Goal: Task Accomplishment & Management: Complete application form

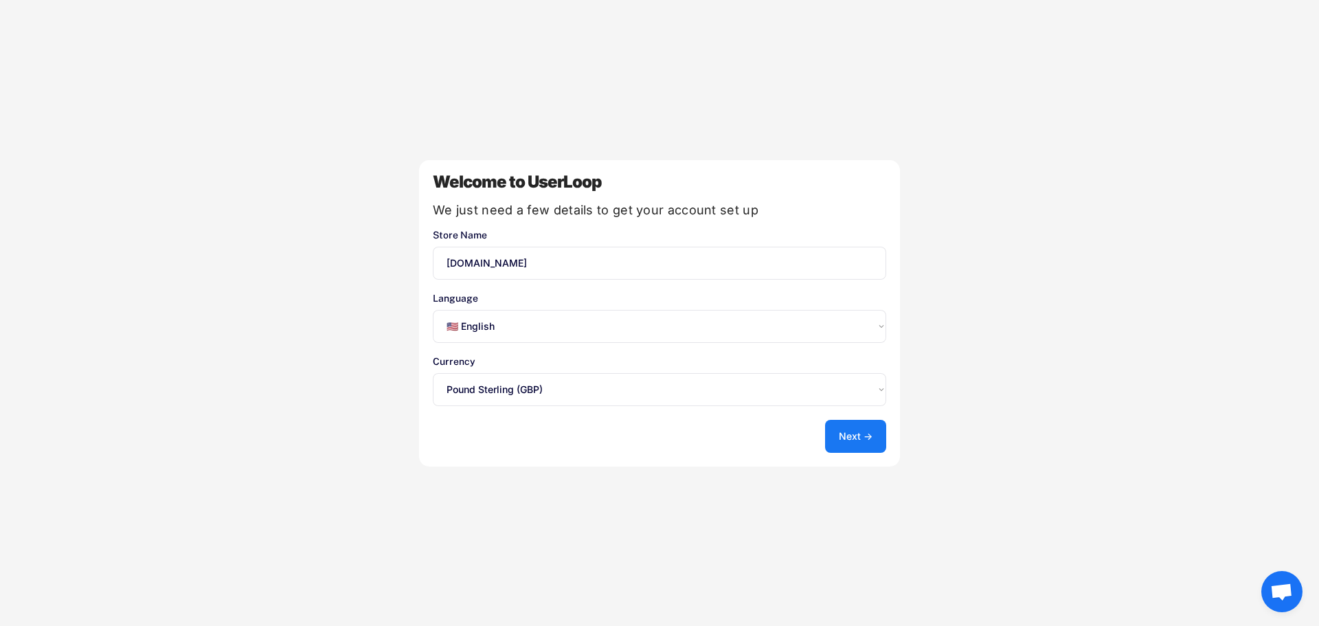
select select ""en""
select select ""1348695171700984260__LOOKUP__1635527639174x591942813311942000""
click at [628, 315] on select "Select an option... 🇺🇸 English 🇫🇷 Français 🇩🇪 Deutsch 🇪🇸 Español" at bounding box center [659, 326] width 453 height 33
click at [433, 310] on select "Select an option... 🇺🇸 English 🇫🇷 Français 🇩🇪 Deutsch 🇪🇸 Español" at bounding box center [659, 326] width 453 height 33
click at [841, 442] on button "Next →" at bounding box center [855, 436] width 61 height 33
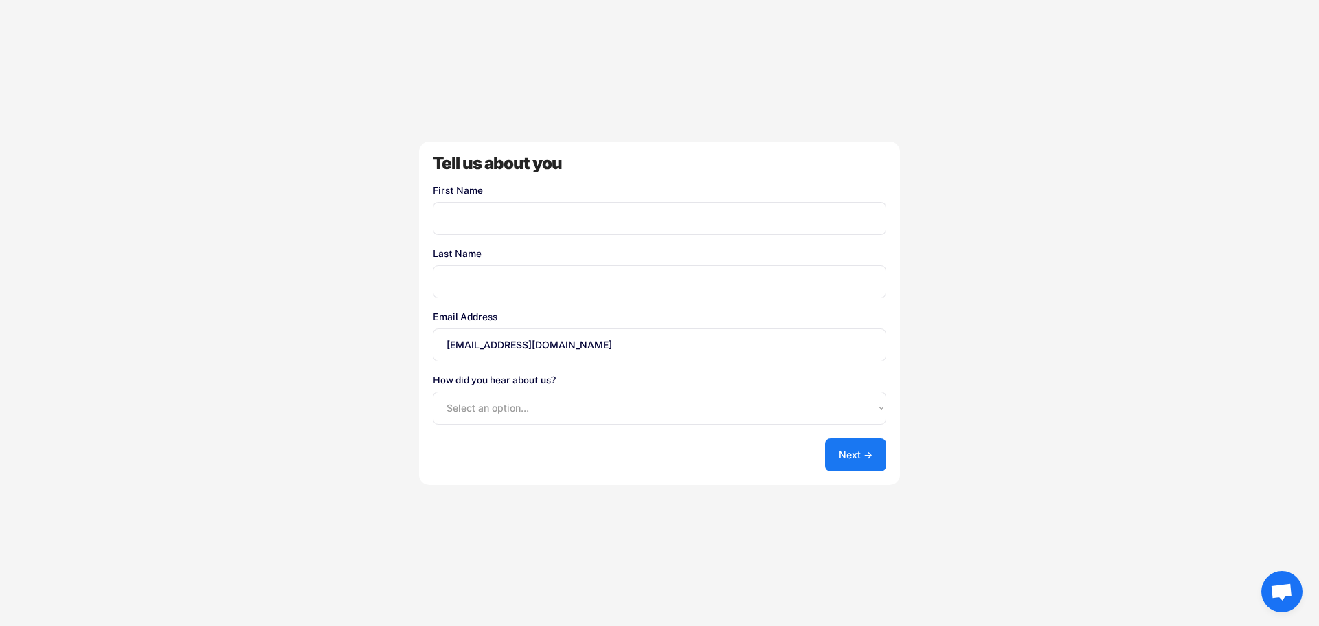
click at [493, 214] on input "input" at bounding box center [659, 218] width 453 height 33
type input "[PERSON_NAME]"
click at [564, 410] on select "Select an option... Shopify App Store Google UserLoop Blog Referred by a friend…" at bounding box center [659, 407] width 453 height 33
select select ""reffered_by_a_friend""
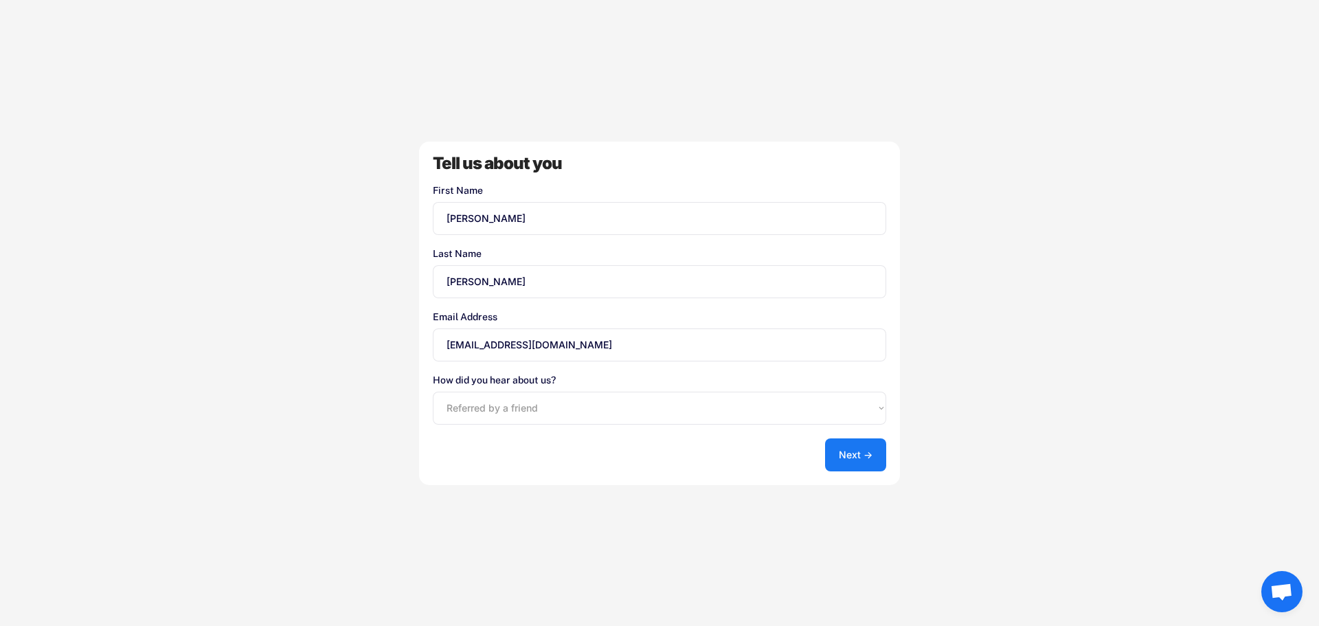
click at [433, 391] on select "Select an option... Shopify App Store Google UserLoop Blog Referred by a friend…" at bounding box center [659, 407] width 453 height 33
click at [848, 466] on button "Next →" at bounding box center [855, 454] width 61 height 33
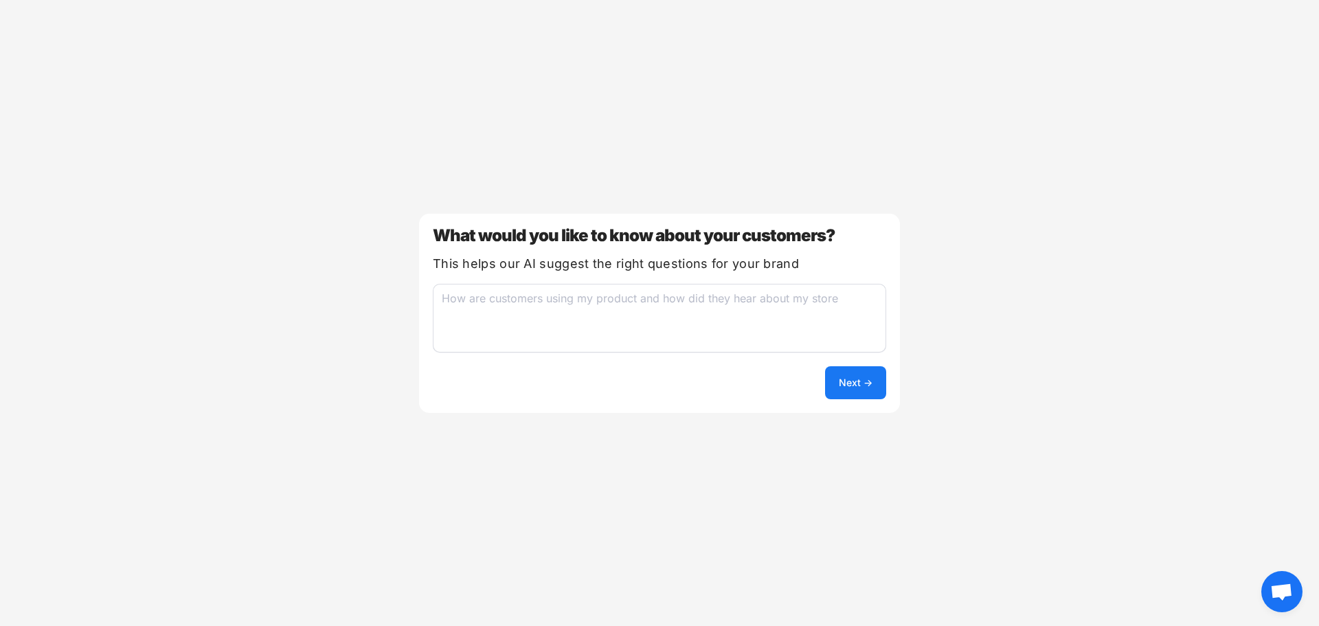
click at [763, 309] on textarea at bounding box center [659, 318] width 453 height 69
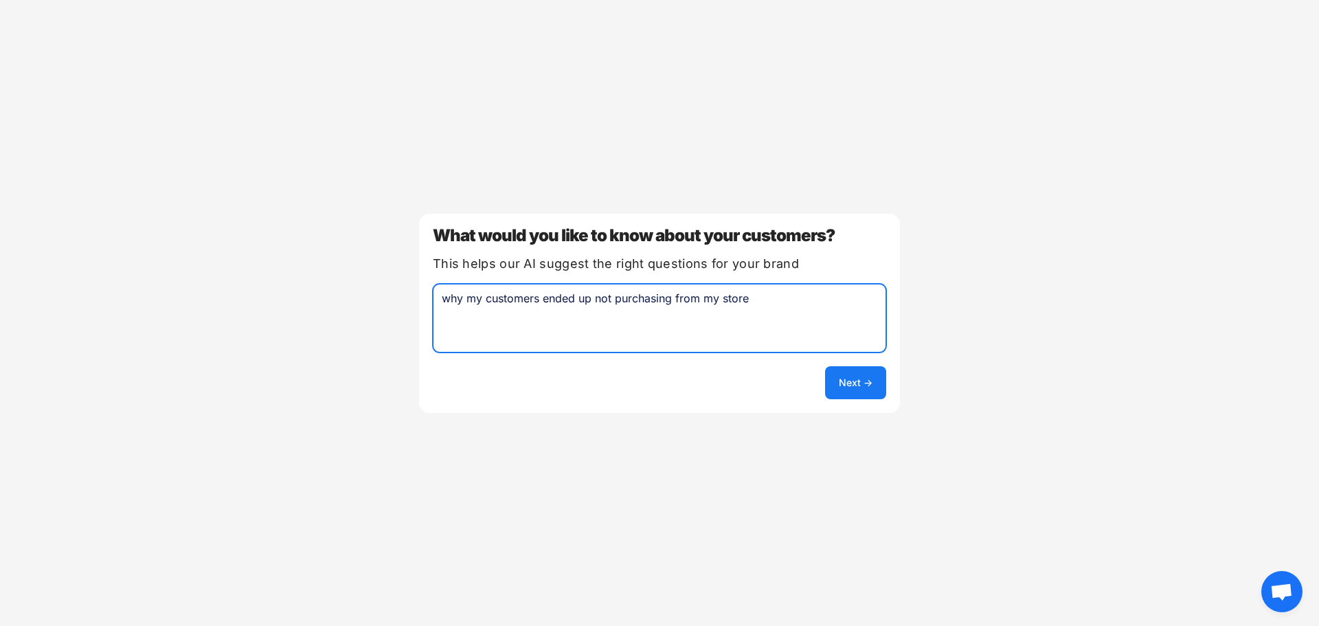
type textarea "why my customers ended up not purchasing from my store"
click at [851, 386] on button "Next →" at bounding box center [855, 382] width 61 height 33
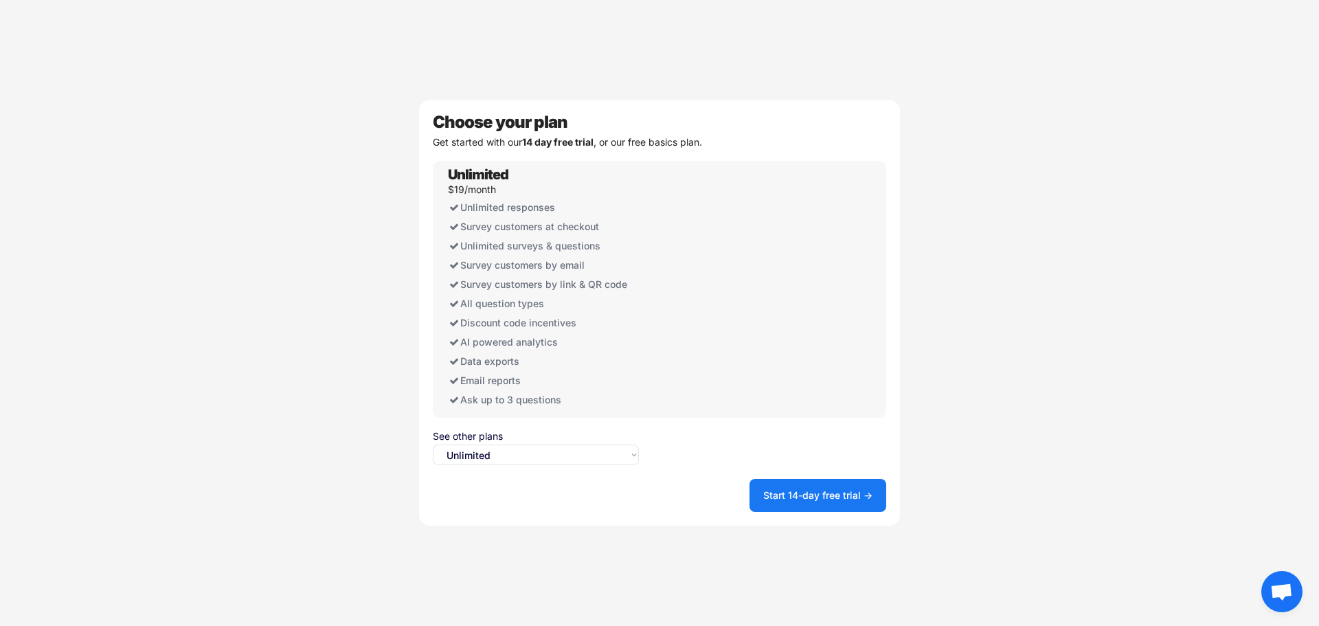
click at [513, 449] on select "Select an option... Unlimited Free" at bounding box center [536, 454] width 206 height 21
click at [511, 450] on select "Select an option... Unlimited Free" at bounding box center [536, 454] width 206 height 21
select select ""free0""
click at [433, 444] on select "Select an option... Unlimited Free" at bounding box center [536, 454] width 206 height 21
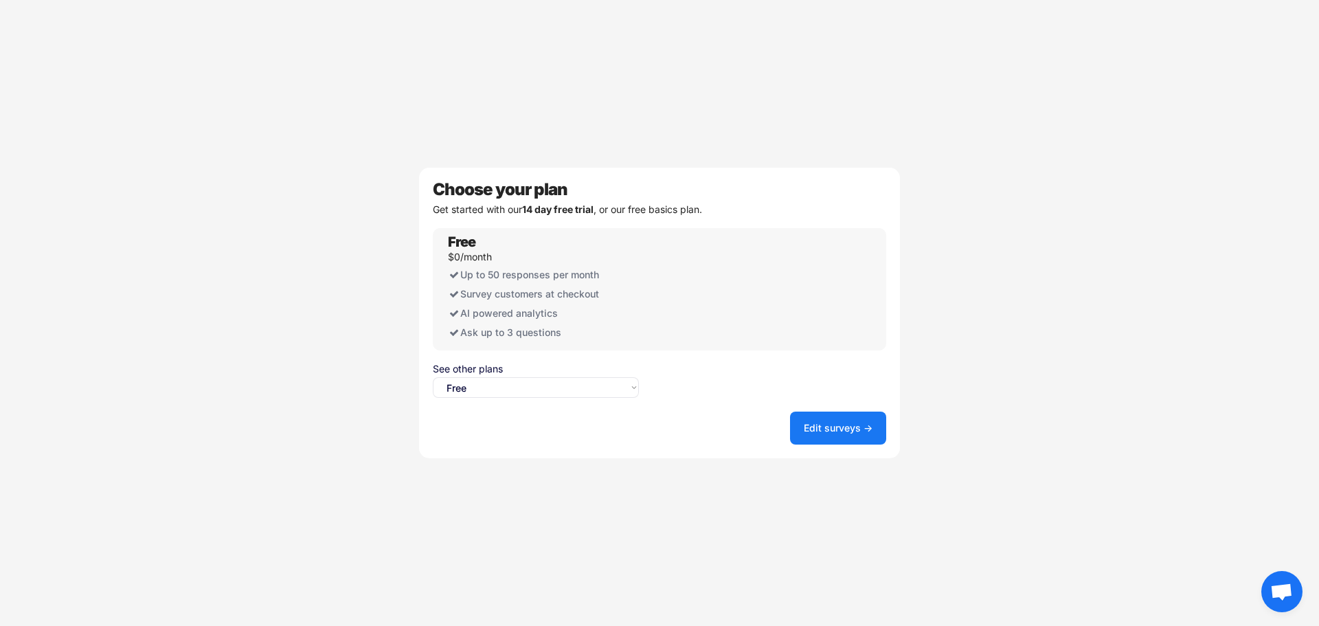
click at [813, 430] on button "Edit surveys →" at bounding box center [838, 427] width 96 height 33
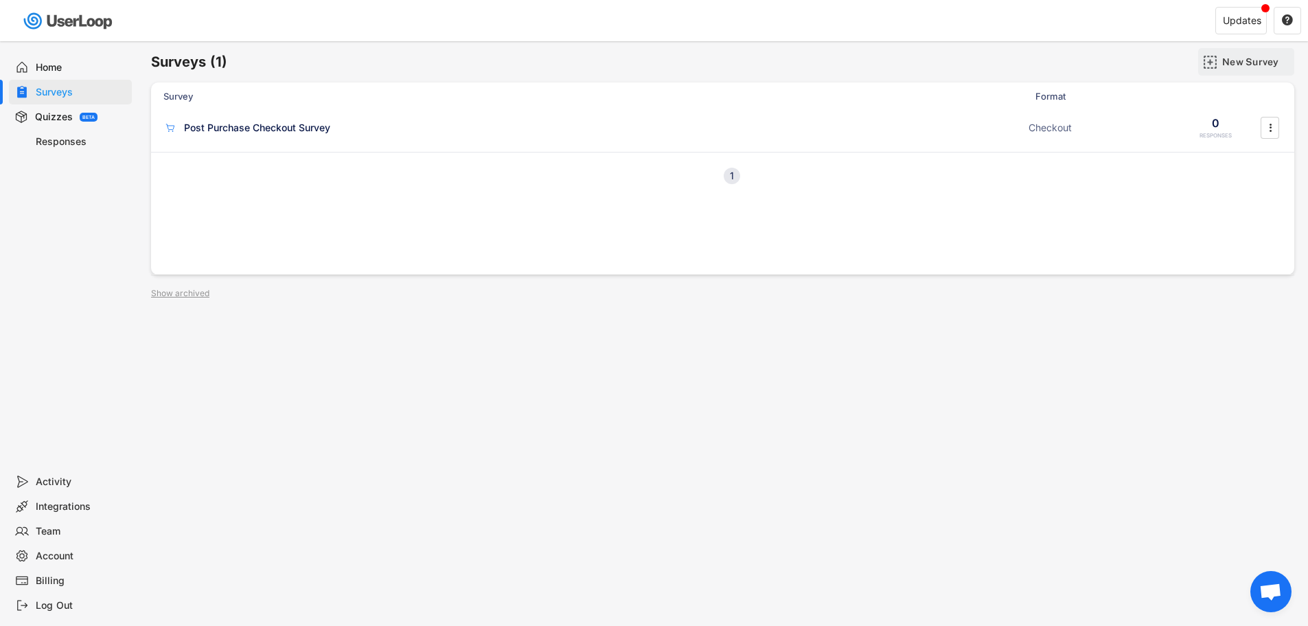
click at [1229, 64] on div "New Survey" at bounding box center [1256, 62] width 69 height 12
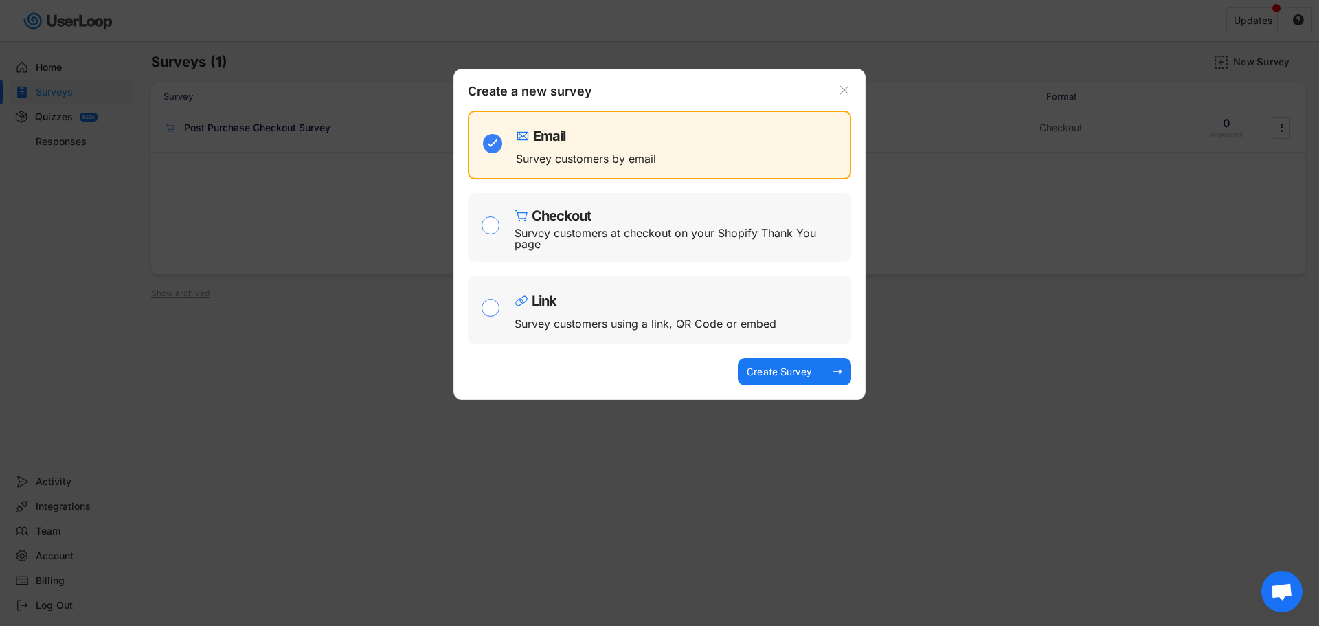
click at [816, 350] on div "Email Survey customers by email Checkout Survey customers at checkout on your S…" at bounding box center [659, 231] width 383 height 240
click at [819, 366] on div "Create Survey arrow_right_alt" at bounding box center [794, 371] width 113 height 27
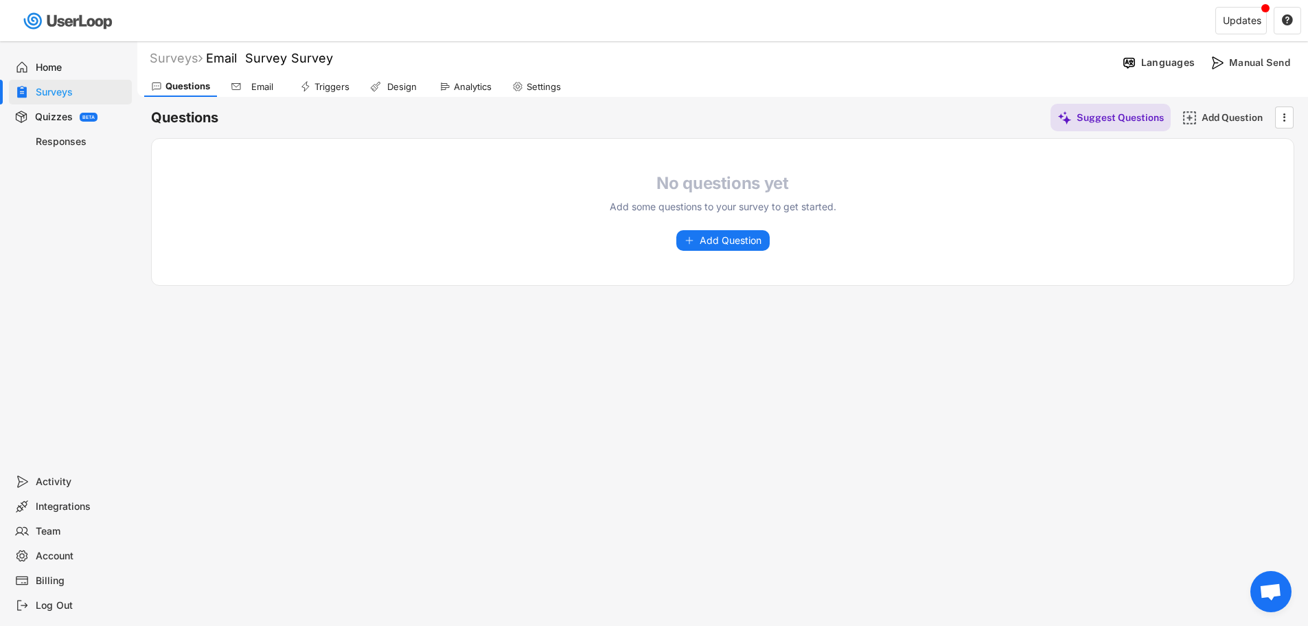
click at [682, 177] on h4 "No questions yet" at bounding box center [723, 183] width 247 height 21
click at [692, 179] on h4 "No questions yet" at bounding box center [723, 183] width 247 height 21
click at [693, 179] on h4 "No questions yet" at bounding box center [723, 183] width 247 height 21
click at [661, 198] on div "No questions yet Add some questions to your survey to get started." at bounding box center [723, 193] width 247 height 41
click at [736, 244] on span "Add Question" at bounding box center [731, 241] width 62 height 10
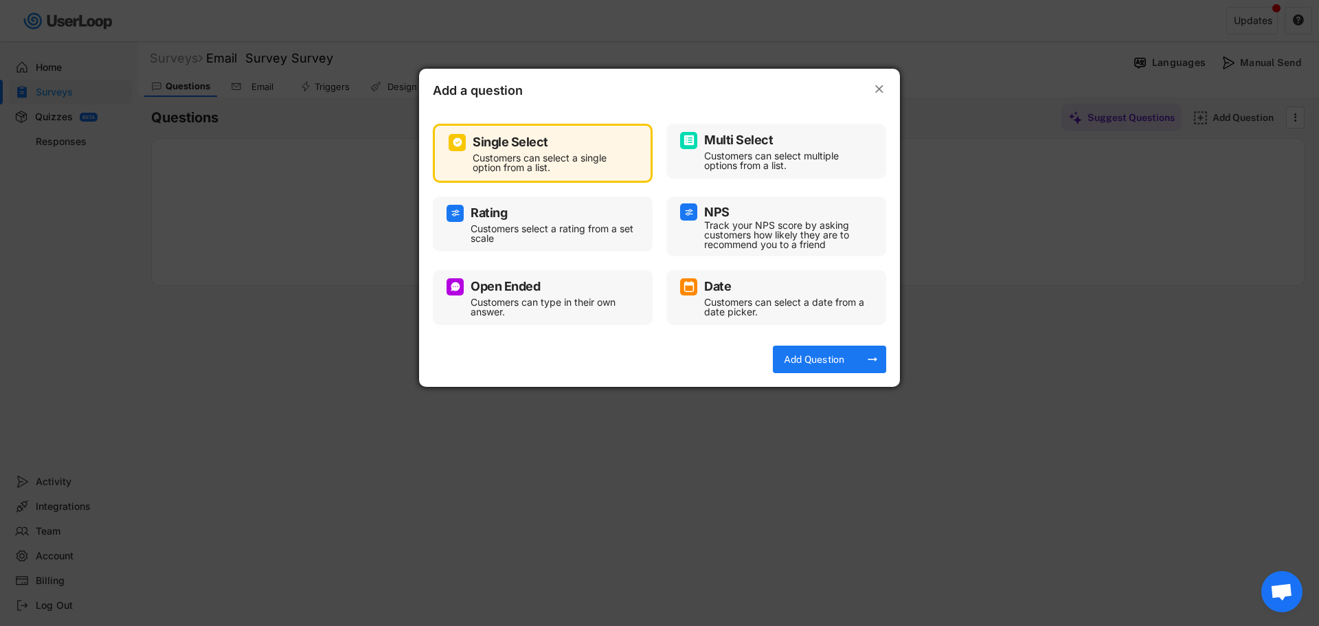
click at [750, 155] on div "Customers can select multiple options from a list." at bounding box center [786, 160] width 165 height 19
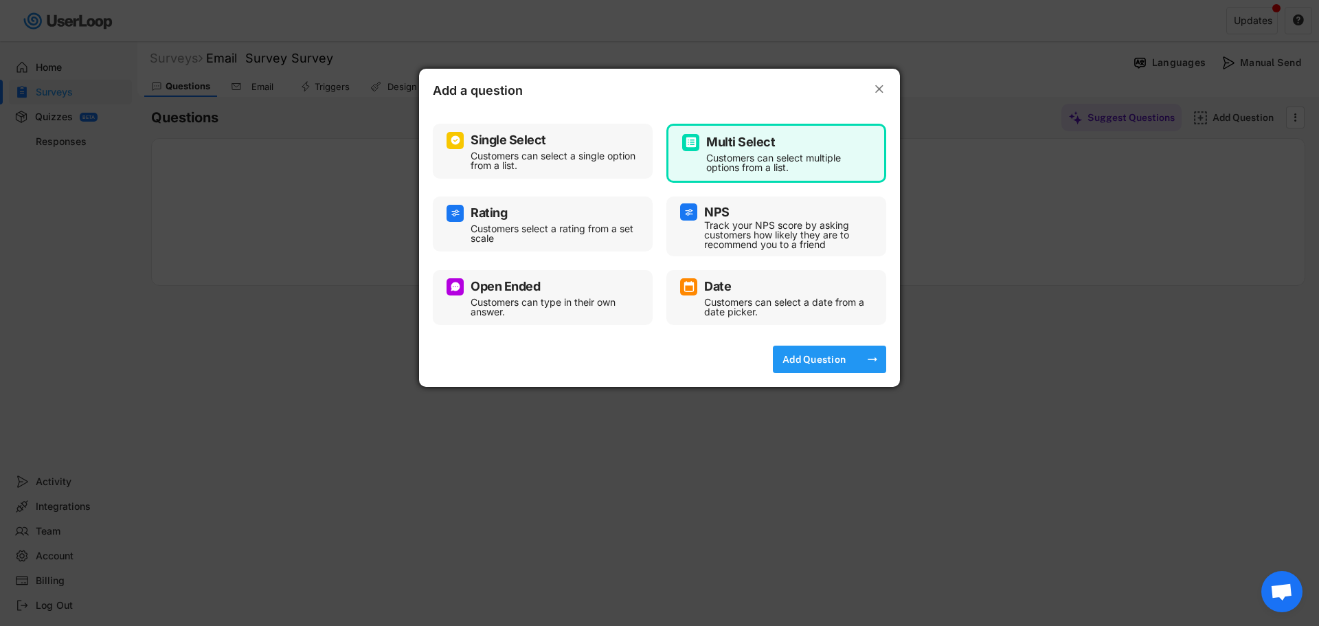
click at [803, 366] on div "Add Question" at bounding box center [813, 358] width 69 height 27
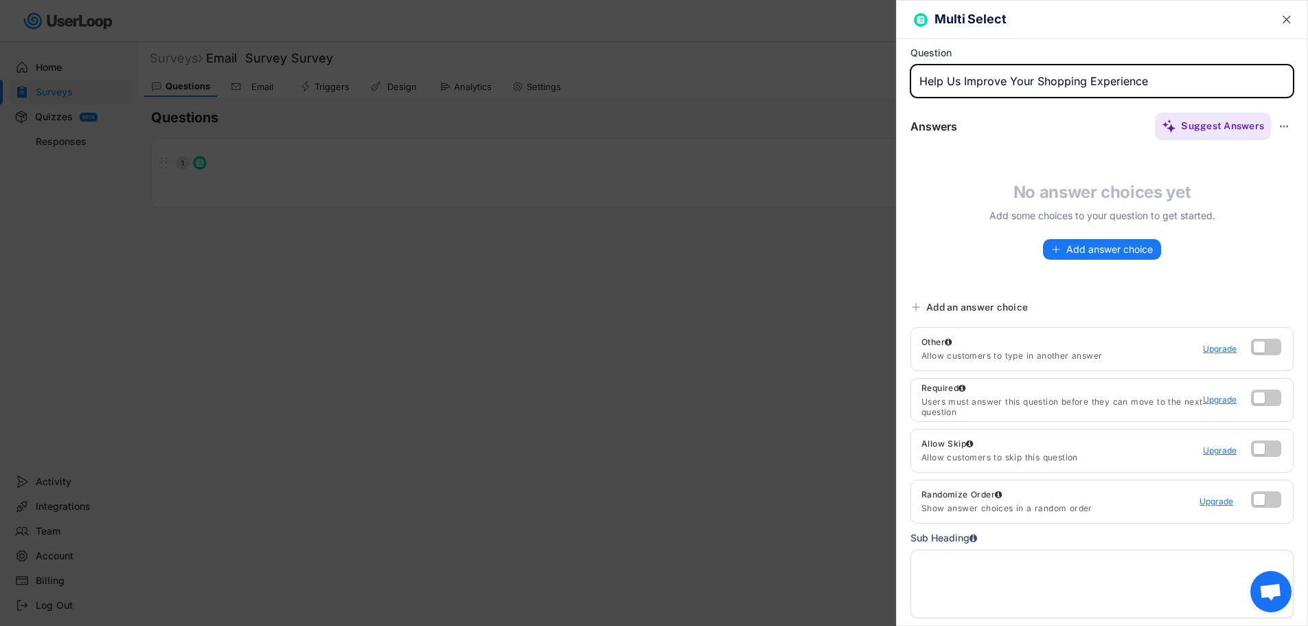
type input "Help Us Improve Your Shopping Experience"
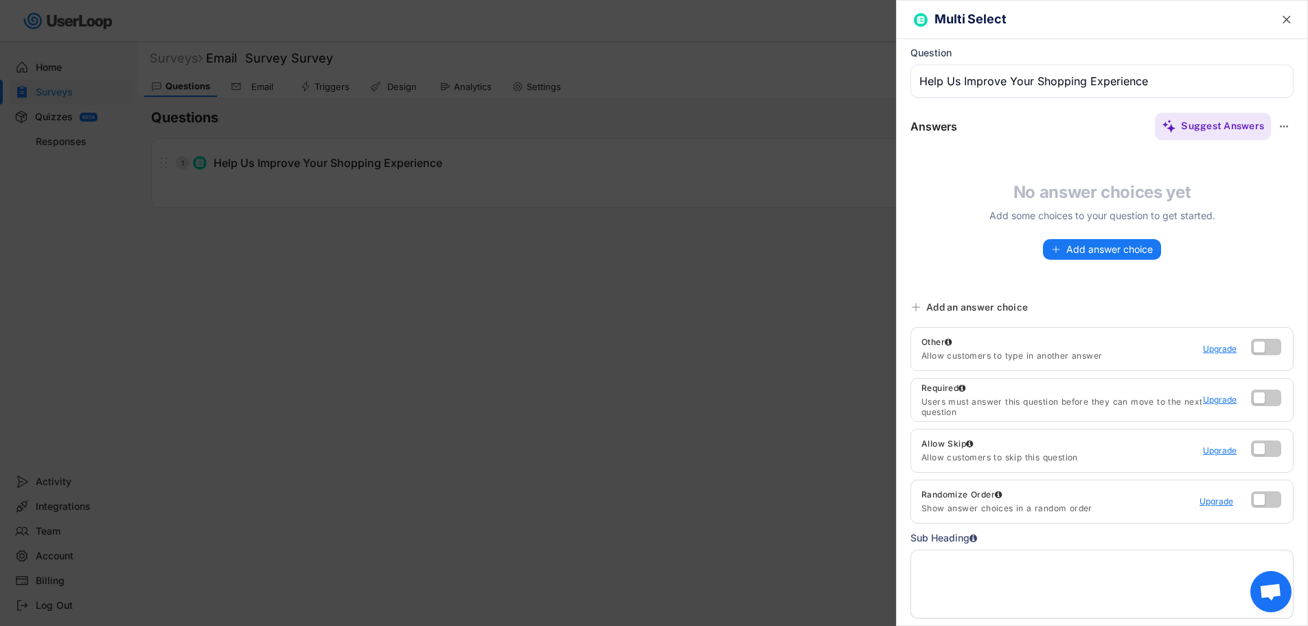
click at [997, 565] on textarea at bounding box center [1102, 583] width 383 height 69
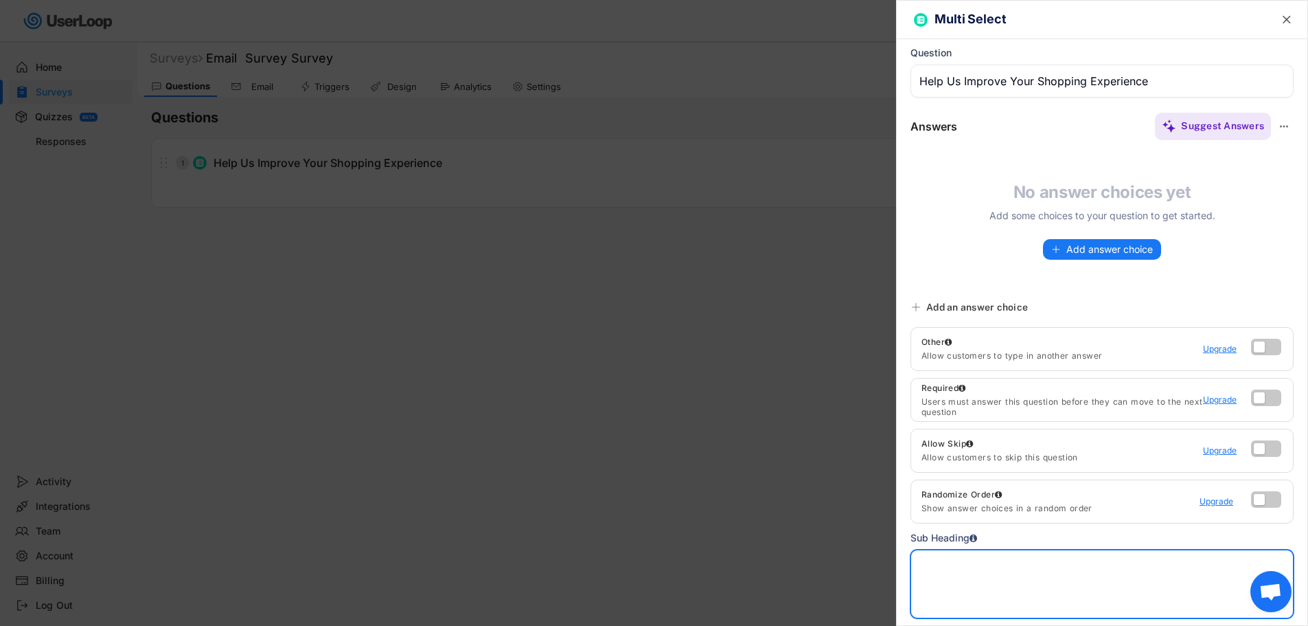
paste textarea "Hi there, We noticed you were interested in our products but didn’t complete yo…"
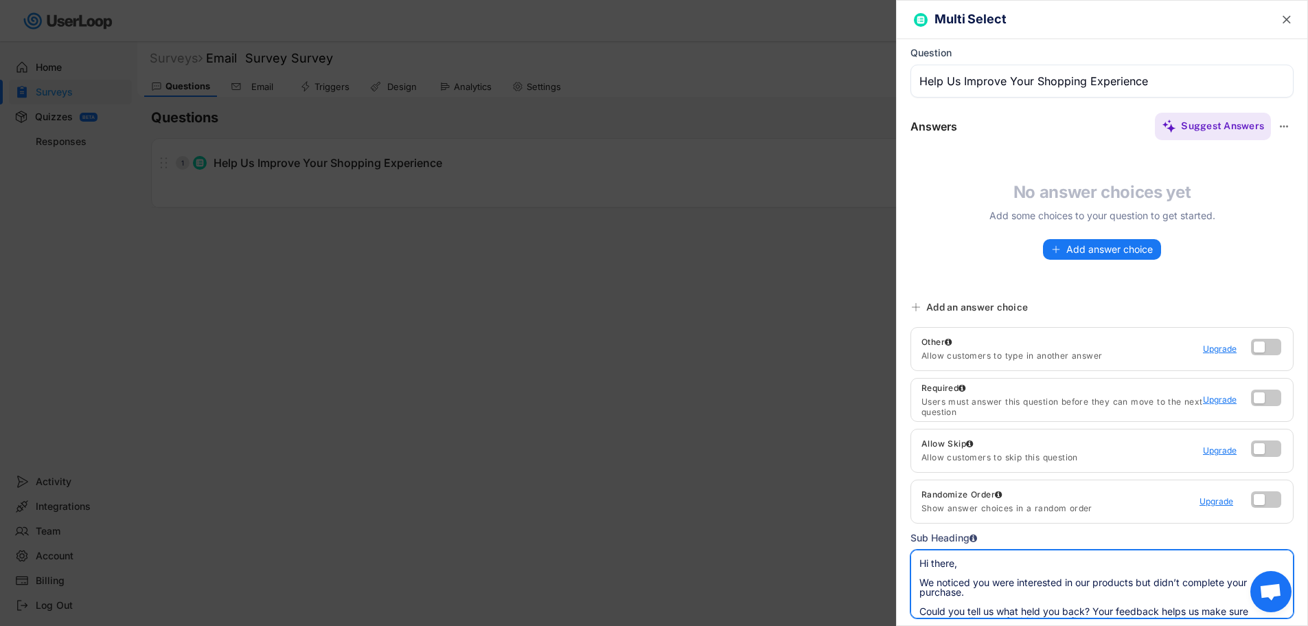
scroll to position [28, 0]
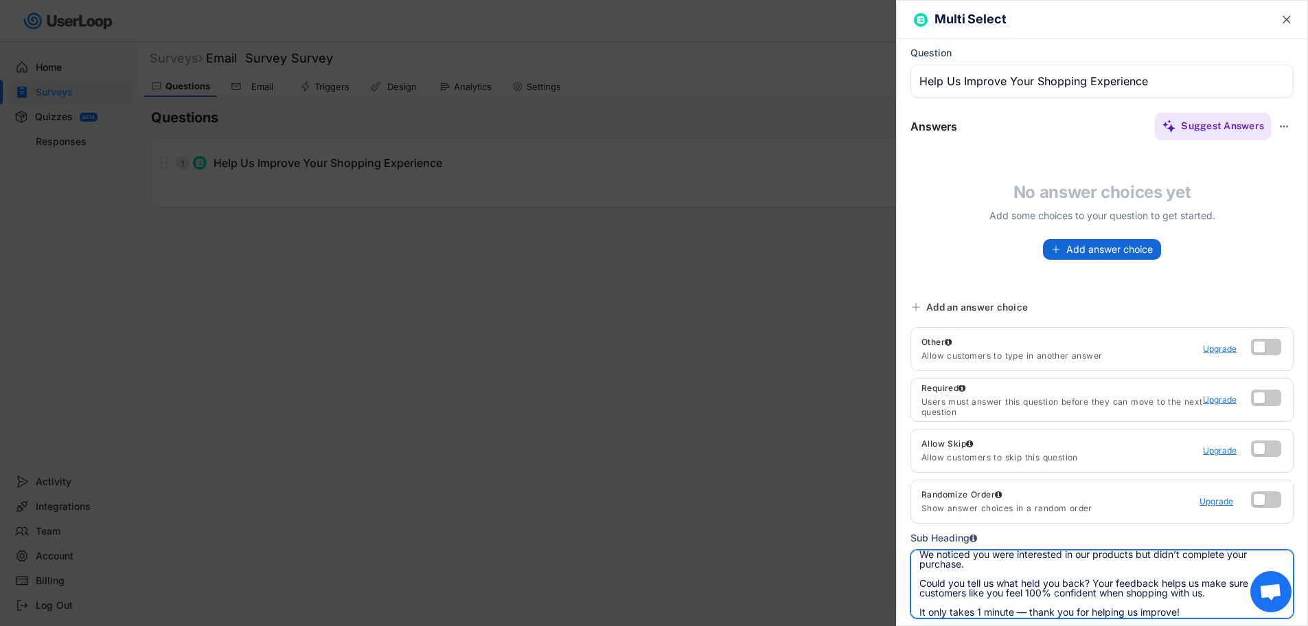
type textarea "Hi there, We noticed you were interested in our products but didn’t complete yo…"
click at [1089, 255] on button "Add answer choice" at bounding box center [1102, 249] width 118 height 21
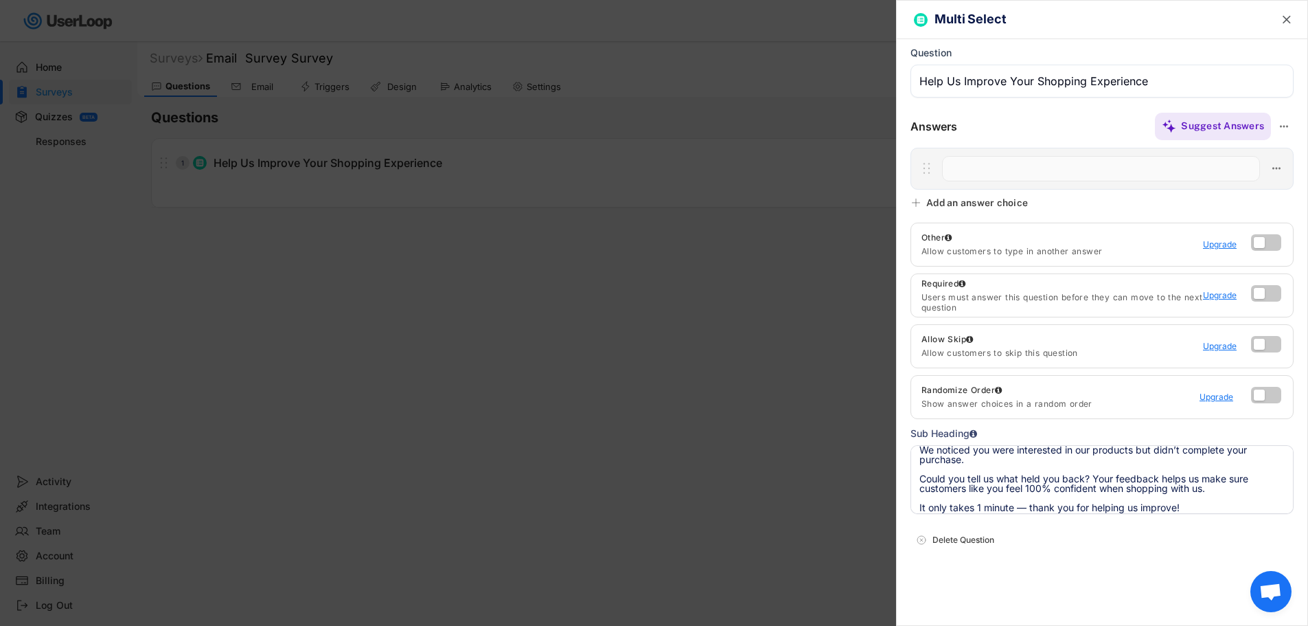
click at [996, 170] on input "input" at bounding box center [1101, 168] width 318 height 25
paste input "I’m still researching and considering options"
type input "I’m still researching and considering options"
click at [945, 205] on div "Add an answer choice" at bounding box center [977, 202] width 102 height 12
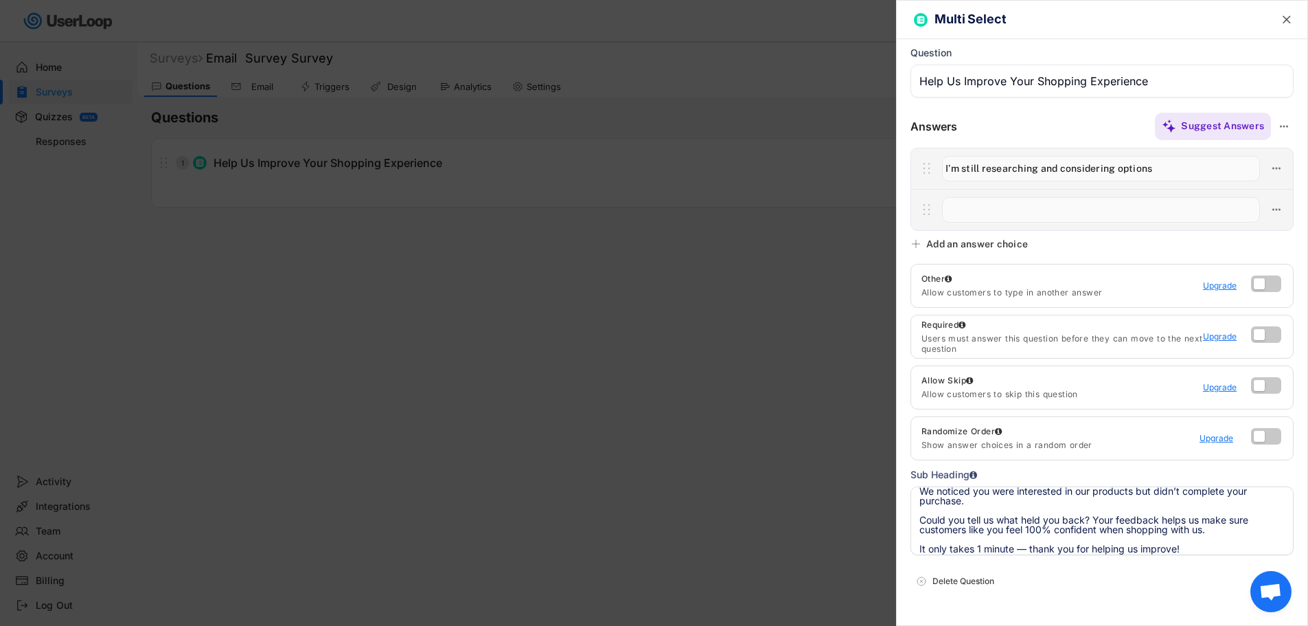
click at [983, 205] on input "input" at bounding box center [1101, 209] width 318 height 25
paste input "I’ve decided against a Bathroom Television"
type input "I’ve decided against a Bathroom Television"
click at [919, 244] on icon at bounding box center [916, 243] width 11 height 11
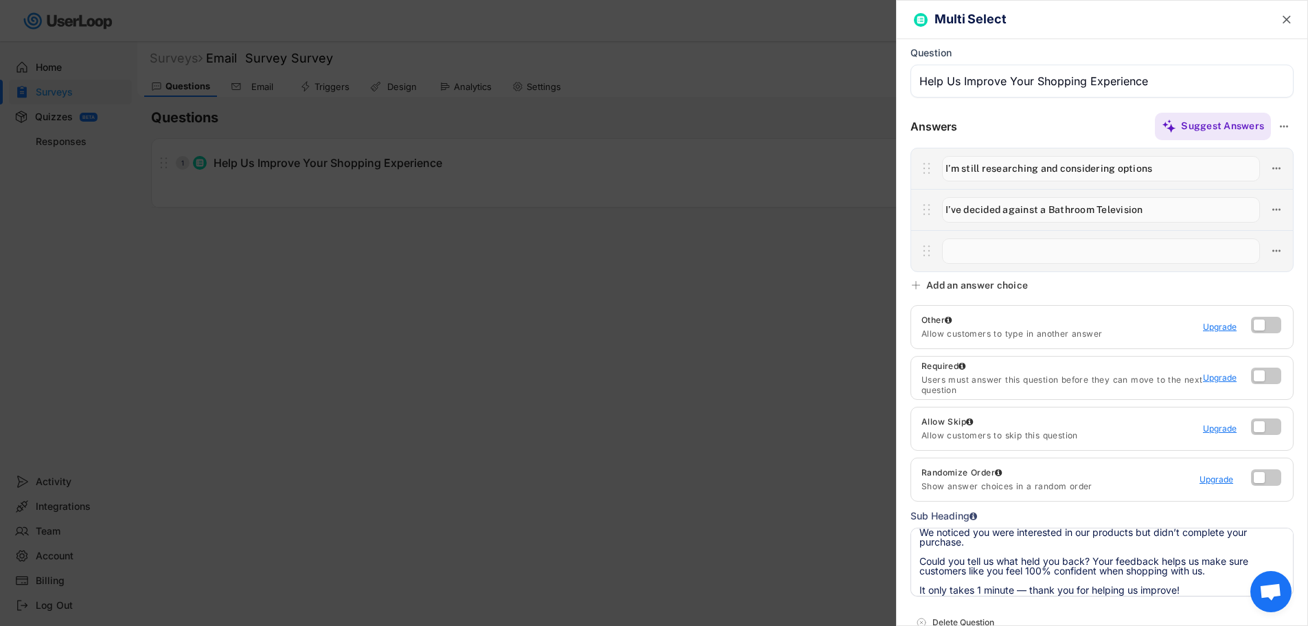
click at [1034, 253] on input "input" at bounding box center [1101, 250] width 318 height 25
paste input "I decided to buy a different brand"
type input "I decided to buy a different brand"
click at [917, 286] on icon at bounding box center [916, 285] width 11 height 11
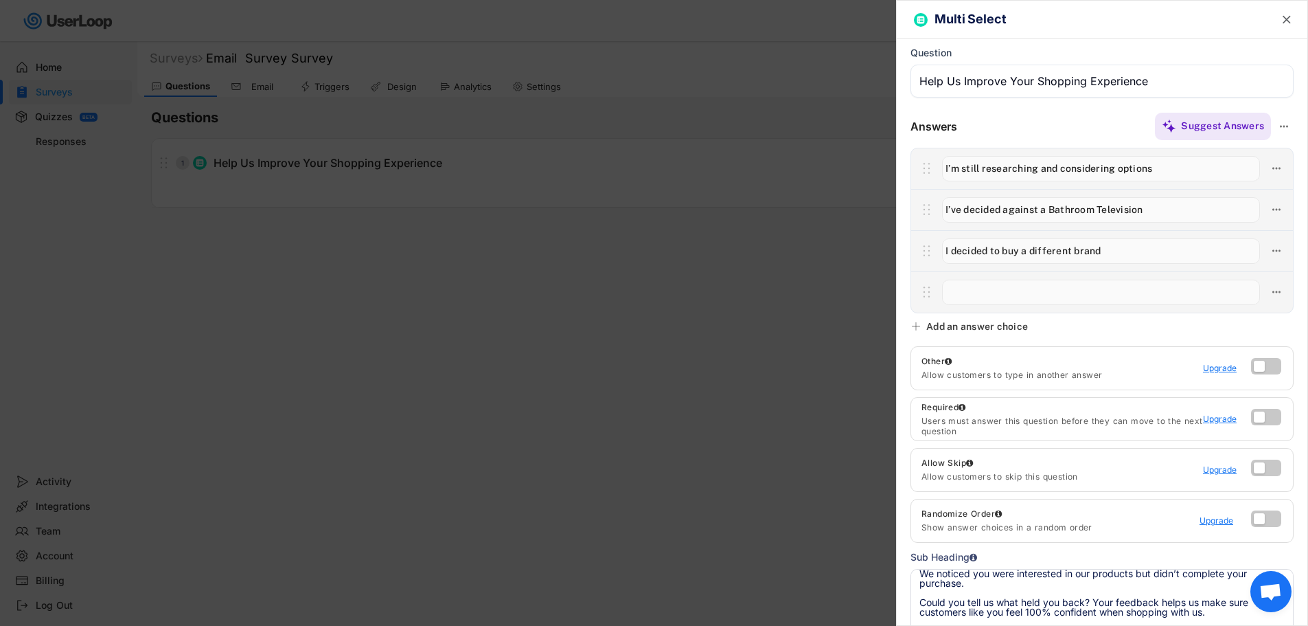
click at [961, 282] on input "input" at bounding box center [1101, 292] width 318 height 25
paste input "I need more information to make a decision"
type input "I need more information to make a decision"
click at [955, 327] on div "Add an answer choice" at bounding box center [977, 326] width 102 height 12
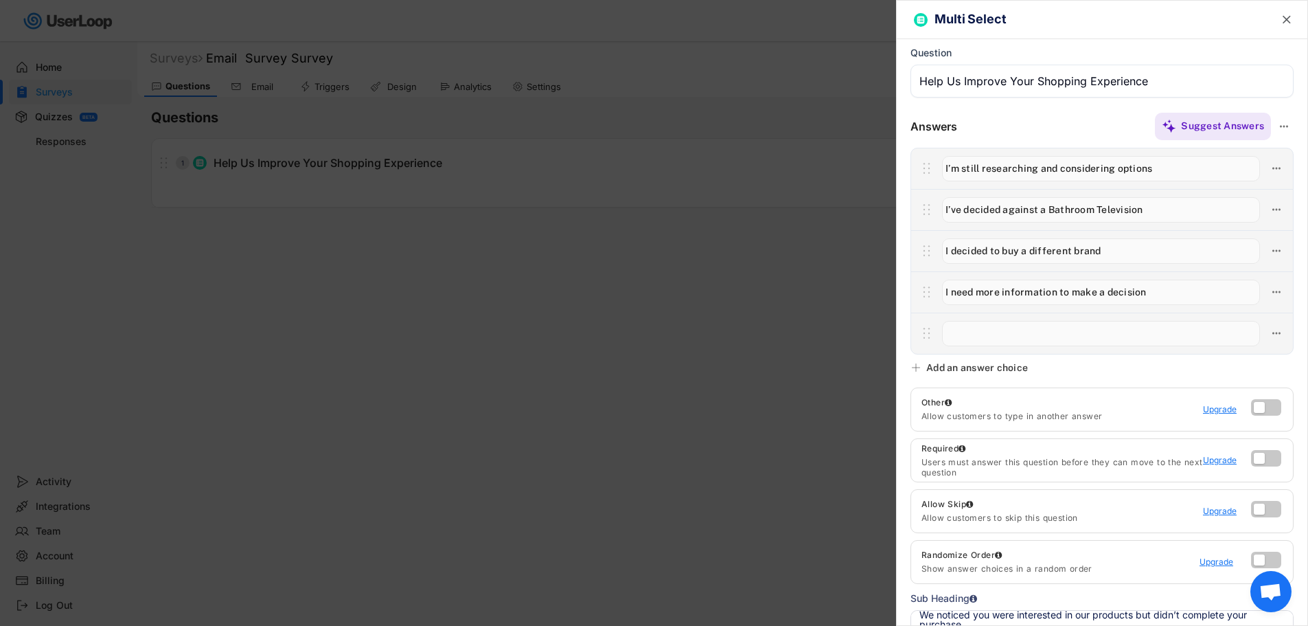
click at [958, 326] on input "input" at bounding box center [1101, 333] width 318 height 25
type input "I had difficulty navigating your website"
click at [912, 367] on icon at bounding box center [916, 367] width 11 height 11
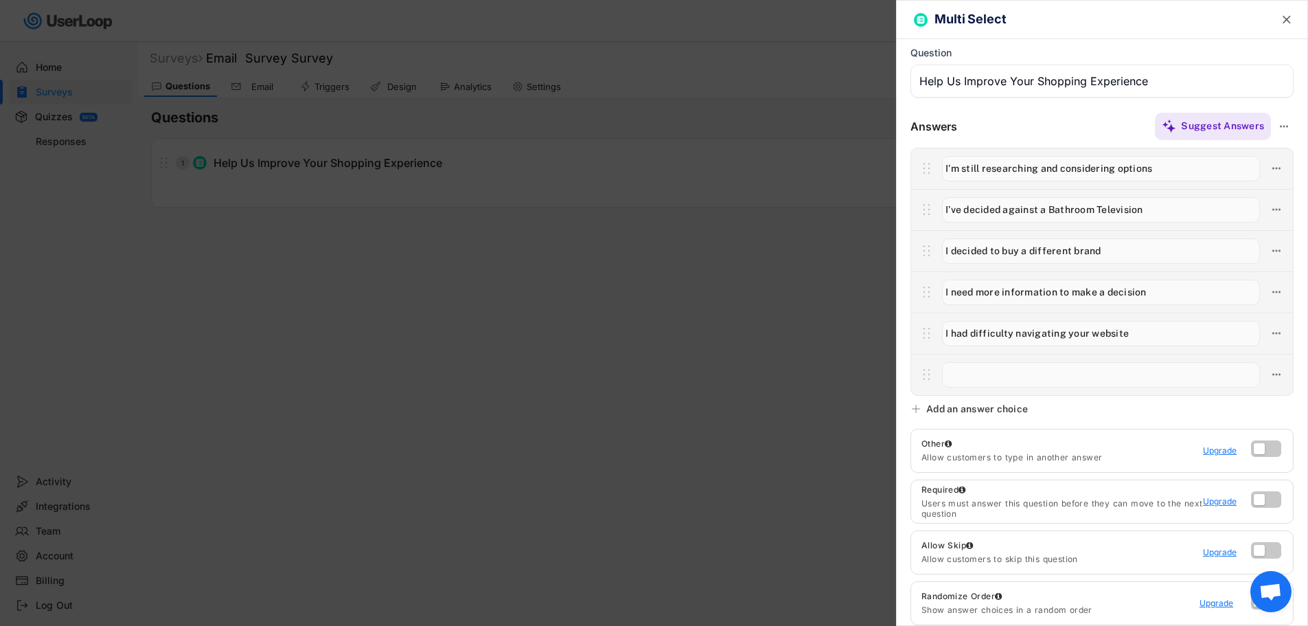
click at [952, 371] on input "input" at bounding box center [1101, 374] width 318 height 25
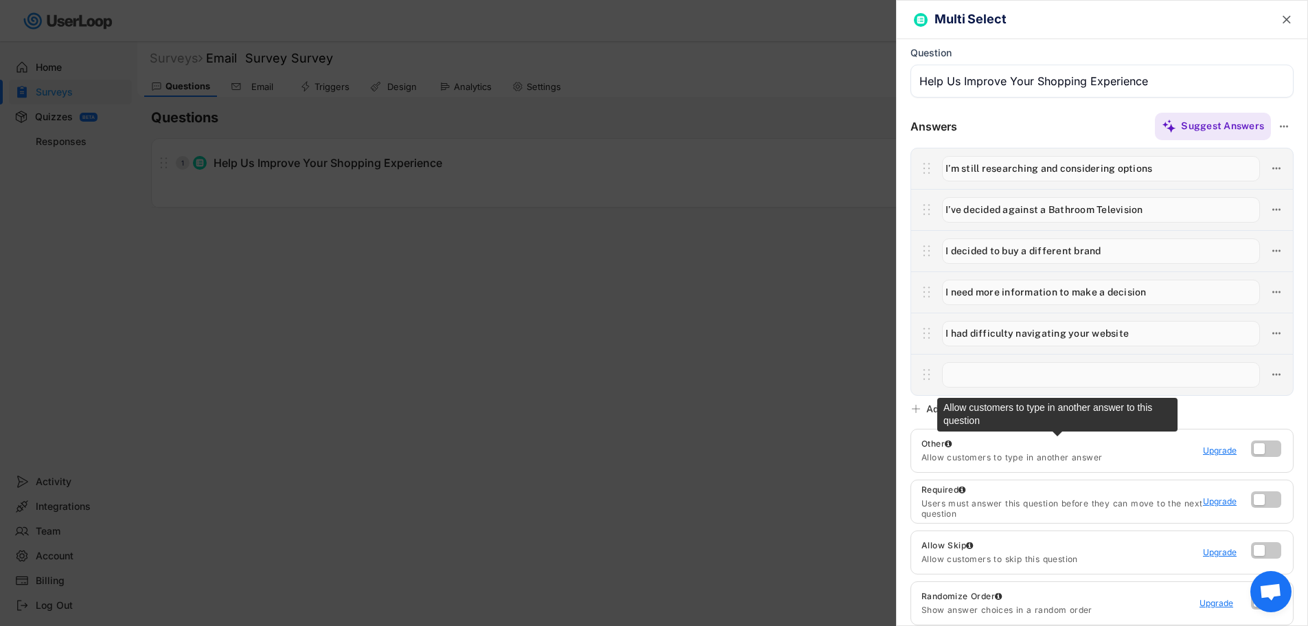
paste input "Other (please specify below)"
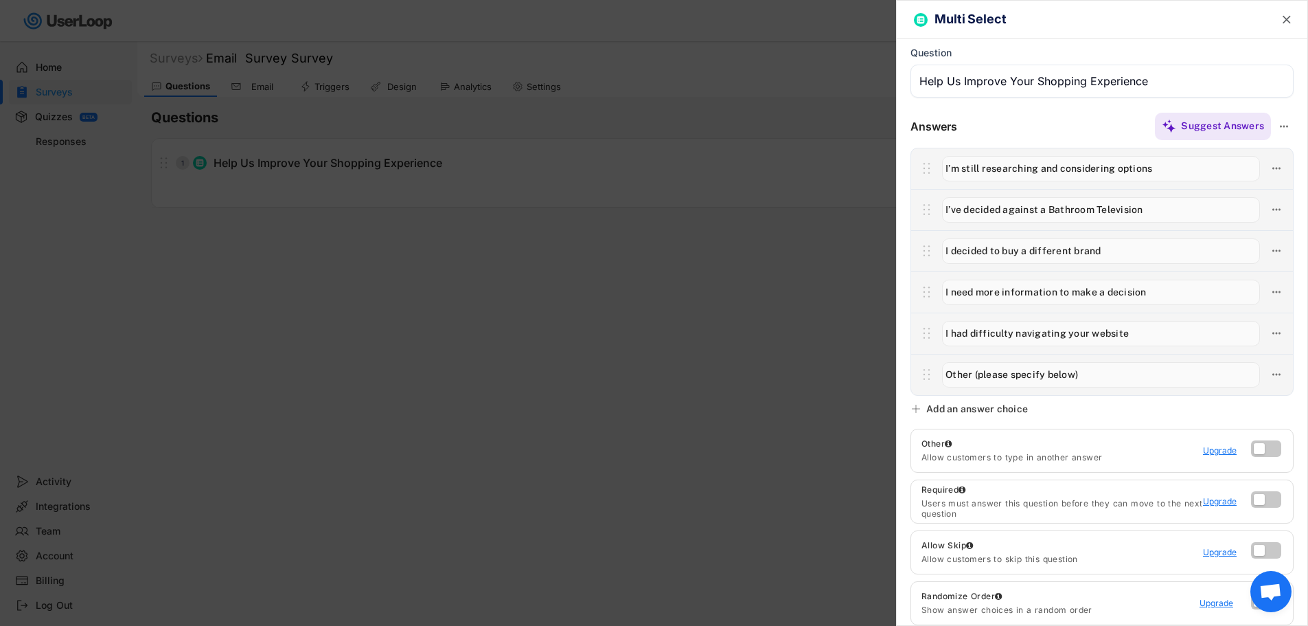
type input "Other (please specify below)"
click at [1266, 589] on span "Open chat" at bounding box center [1270, 592] width 23 height 19
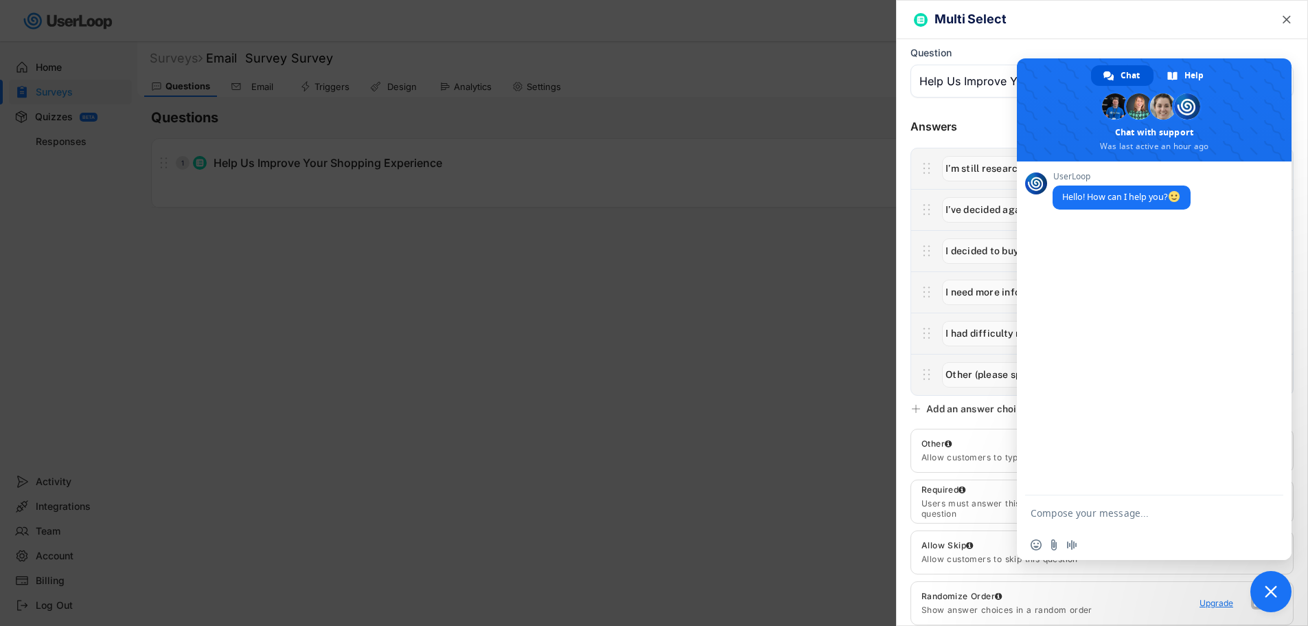
click at [1121, 34] on div "Multi Select " at bounding box center [1102, 20] width 411 height 38
click at [1274, 591] on span "Close chat" at bounding box center [1271, 591] width 12 height 12
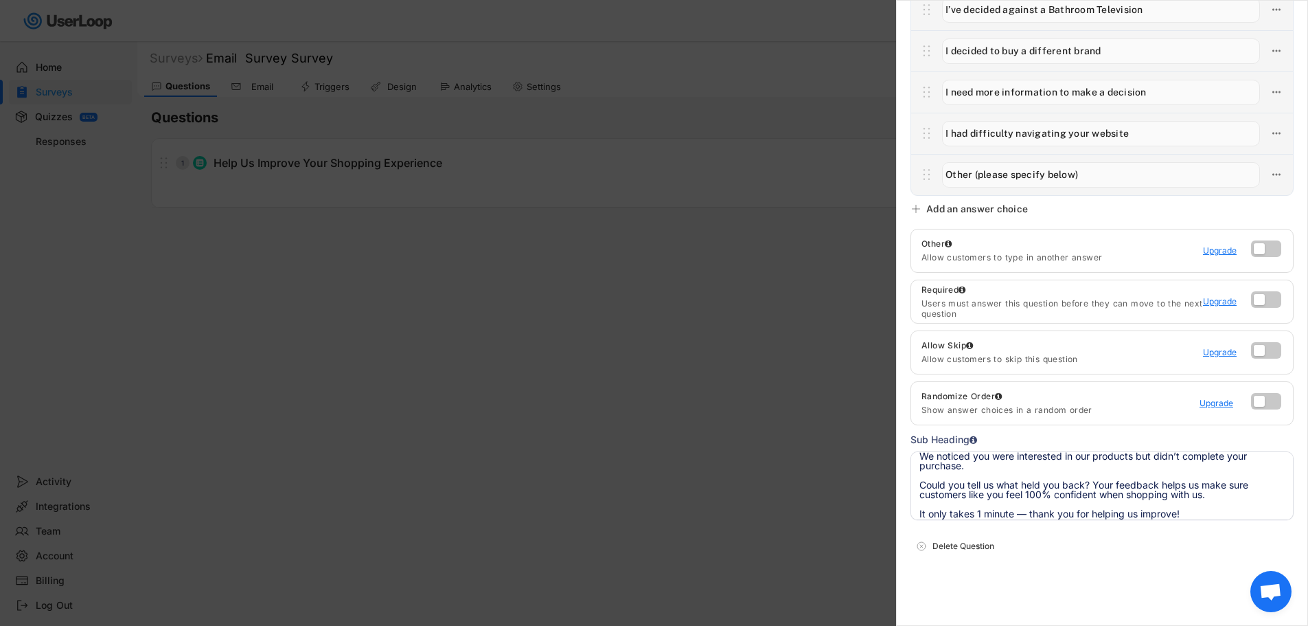
scroll to position [201, 0]
click at [1084, 575] on div "Multi Select  Question Answers Suggest Answers No answer choices yet Add some …" at bounding box center [1102, 313] width 412 height 626
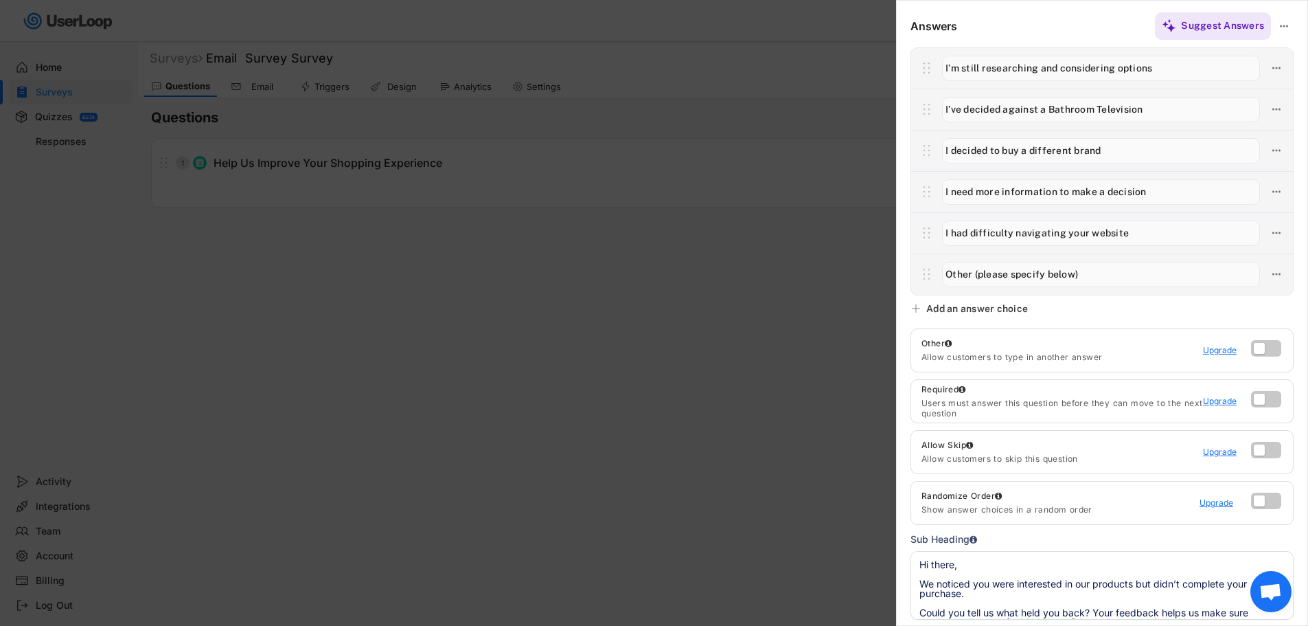
scroll to position [0, 0]
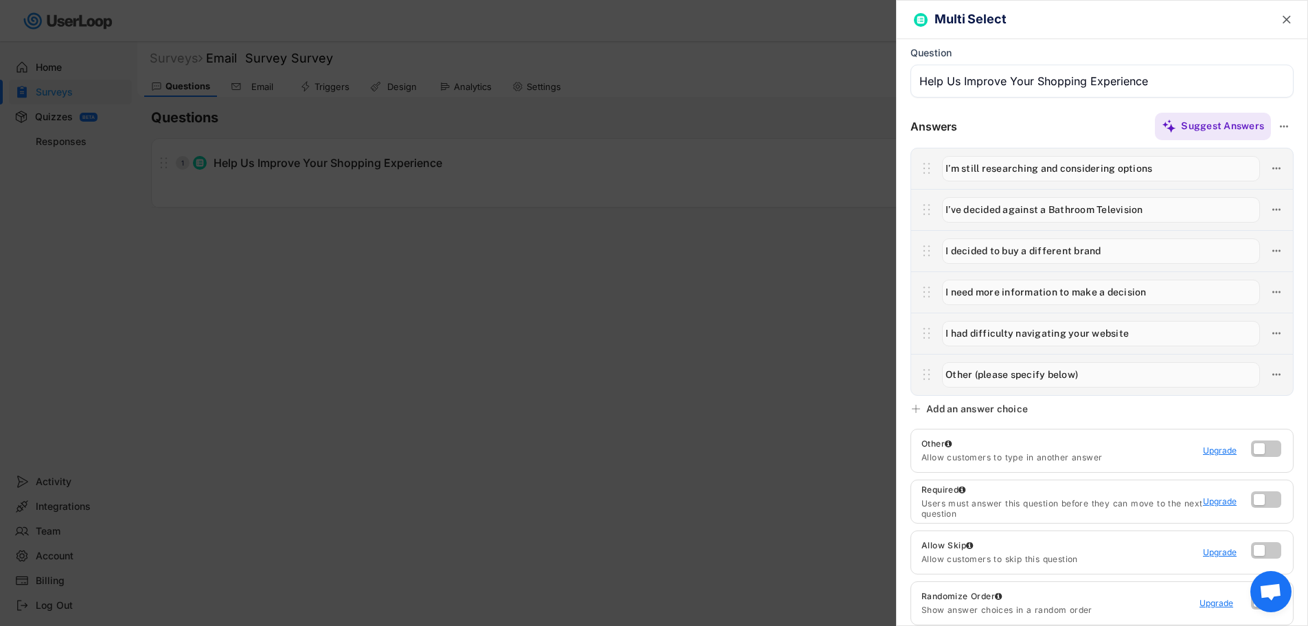
click at [518, 223] on div at bounding box center [654, 313] width 1308 height 626
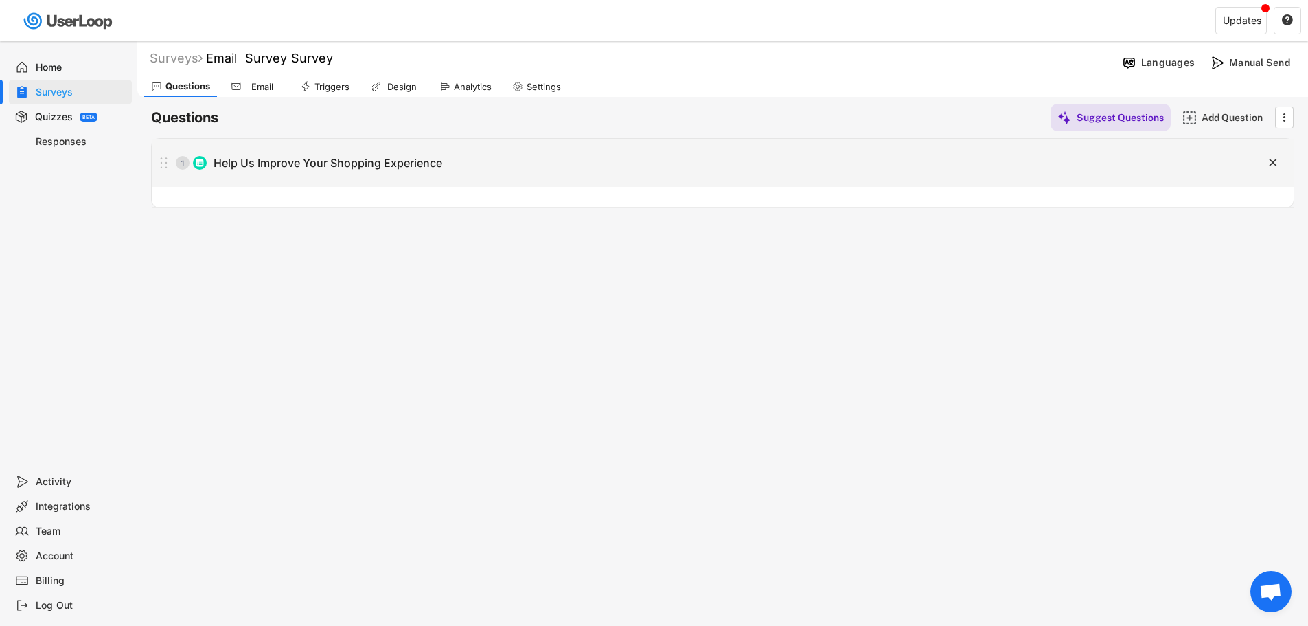
click at [375, 176] on div "1 Help Us Improve Your Shopping Experience " at bounding box center [723, 163] width 1142 height 48
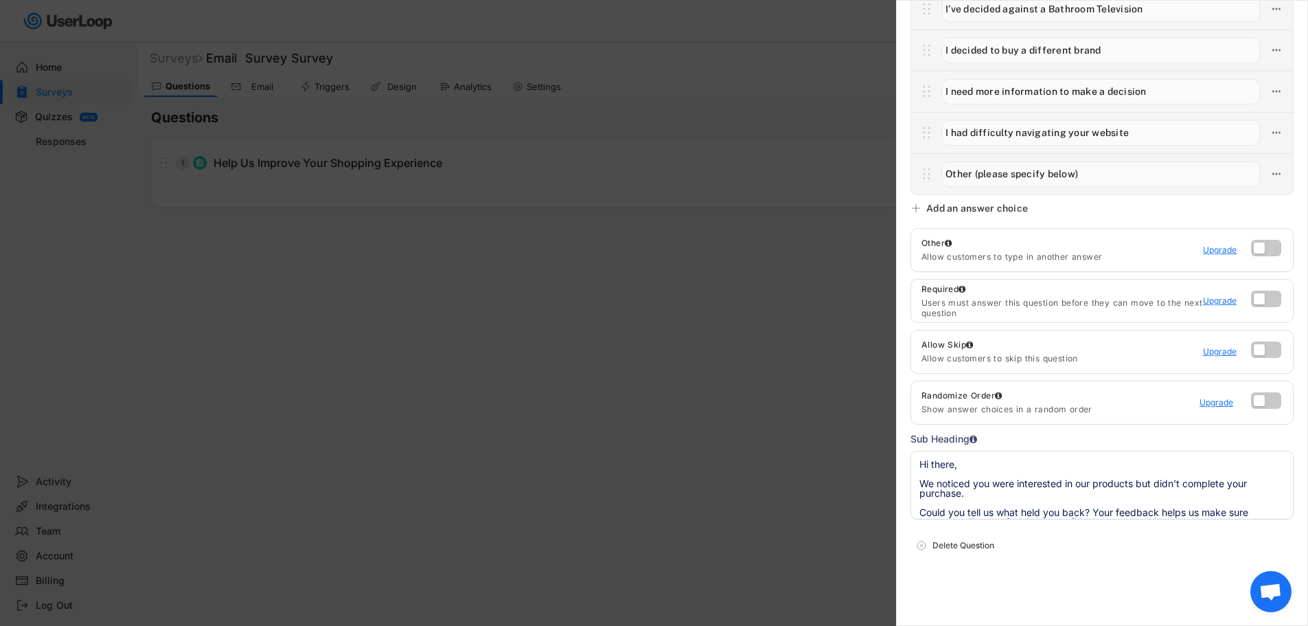
click at [633, 254] on div at bounding box center [654, 313] width 1308 height 626
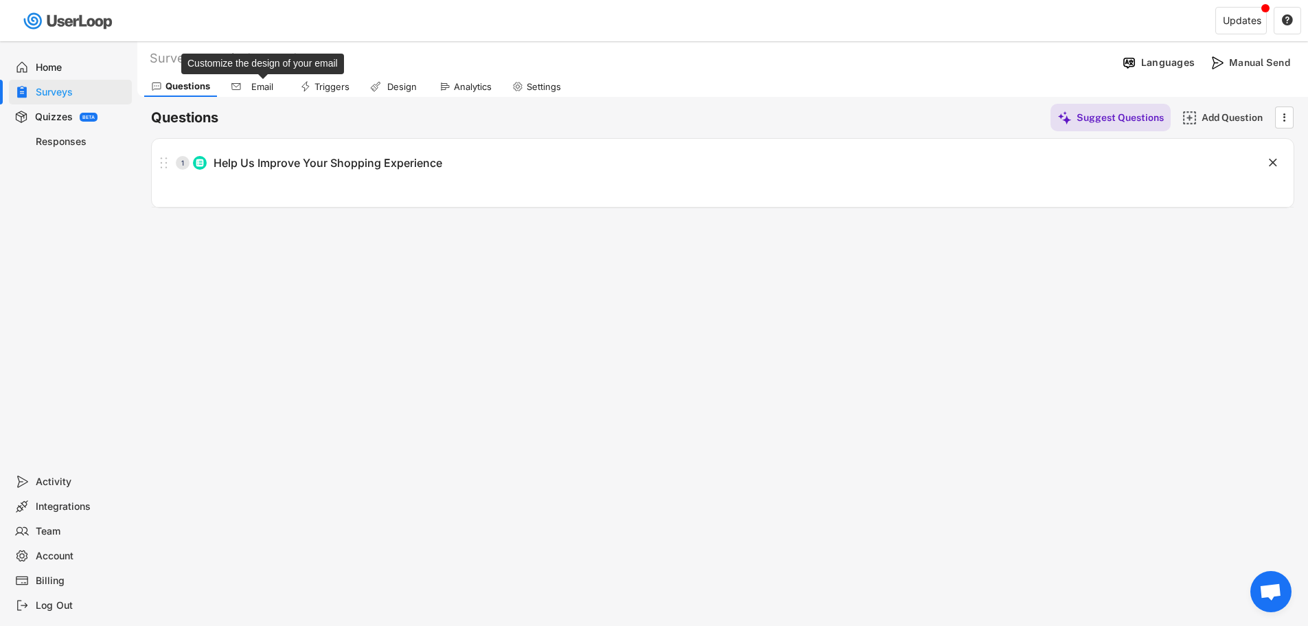
click at [252, 81] on div "Email" at bounding box center [262, 87] width 34 height 12
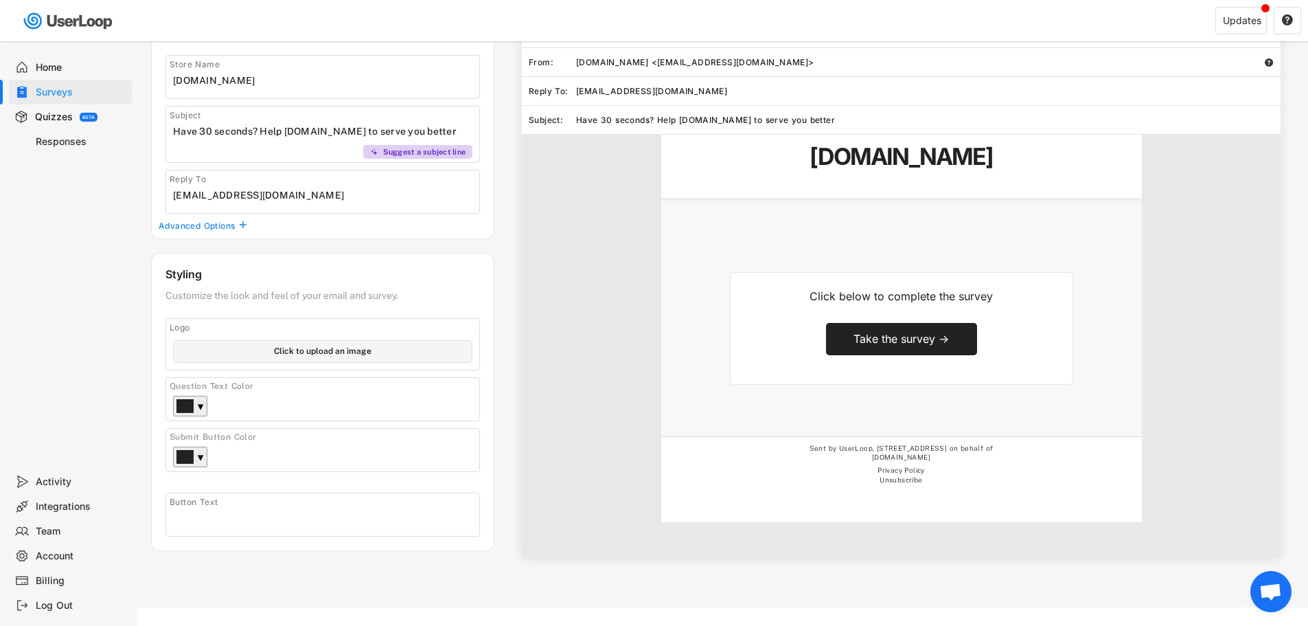
scroll to position [144, 0]
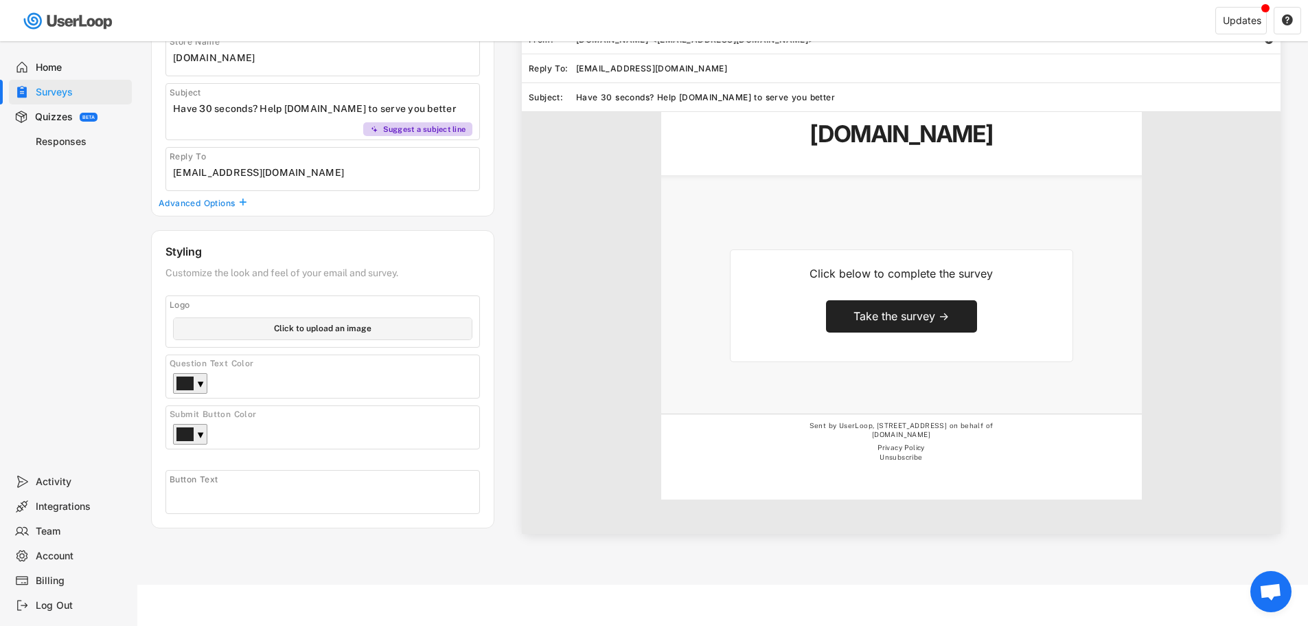
click at [464, 105] on input "input" at bounding box center [326, 108] width 306 height 21
drag, startPoint x: 460, startPoint y: 107, endPoint x: 262, endPoint y: 111, distance: 197.8
click at [262, 111] on input "input" at bounding box center [326, 108] width 306 height 21
paste input "Have 30 seconds? Help Us Improve Your Shopping Experience"
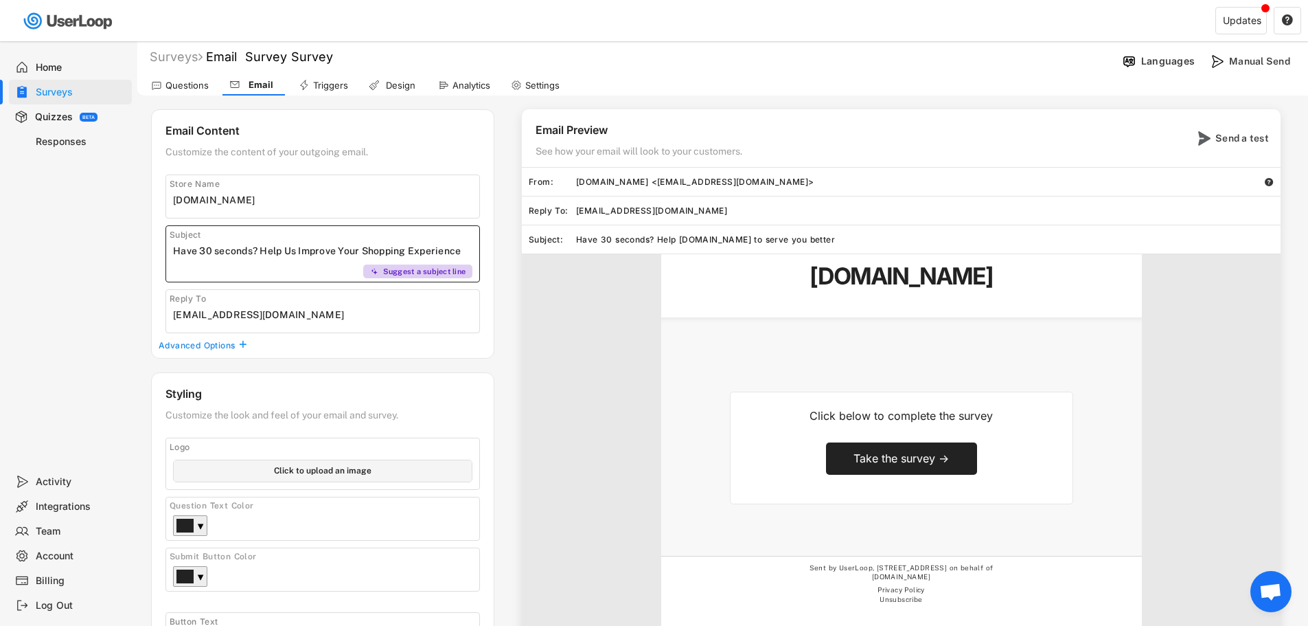
scroll to position [0, 0]
type input "Have 30 seconds? Help Us Improve Your Shopping Experience"
click at [304, 89] on icon at bounding box center [304, 86] width 11 height 11
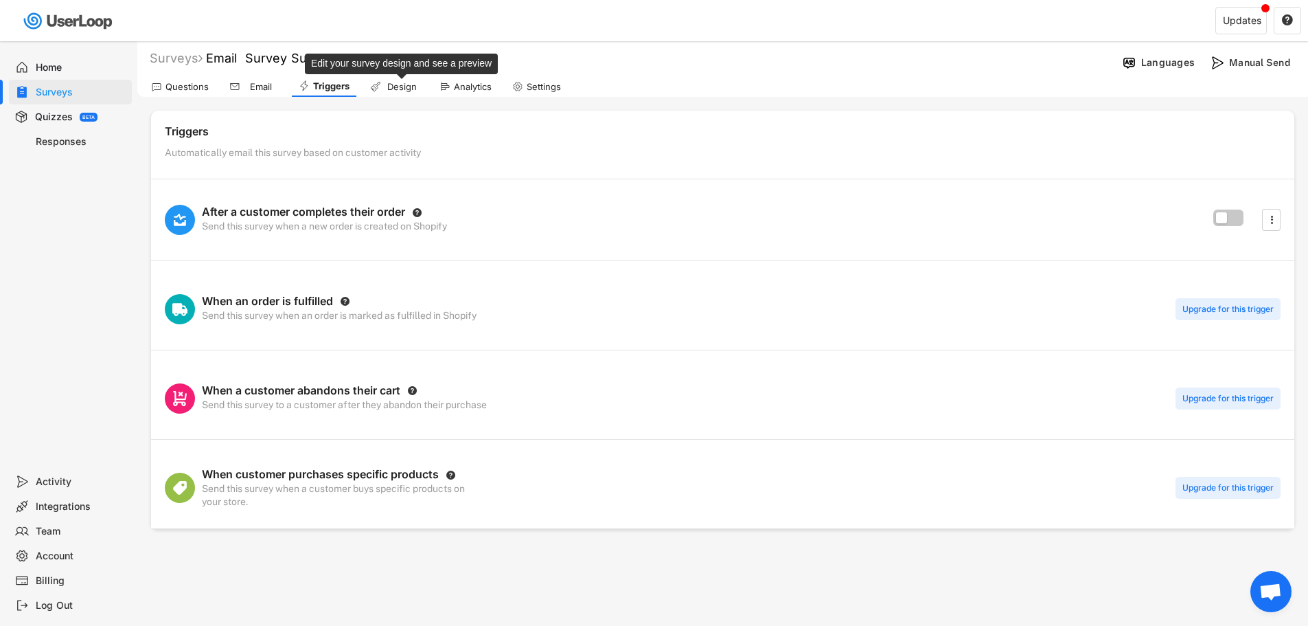
click at [406, 85] on div "Design" at bounding box center [402, 87] width 34 height 12
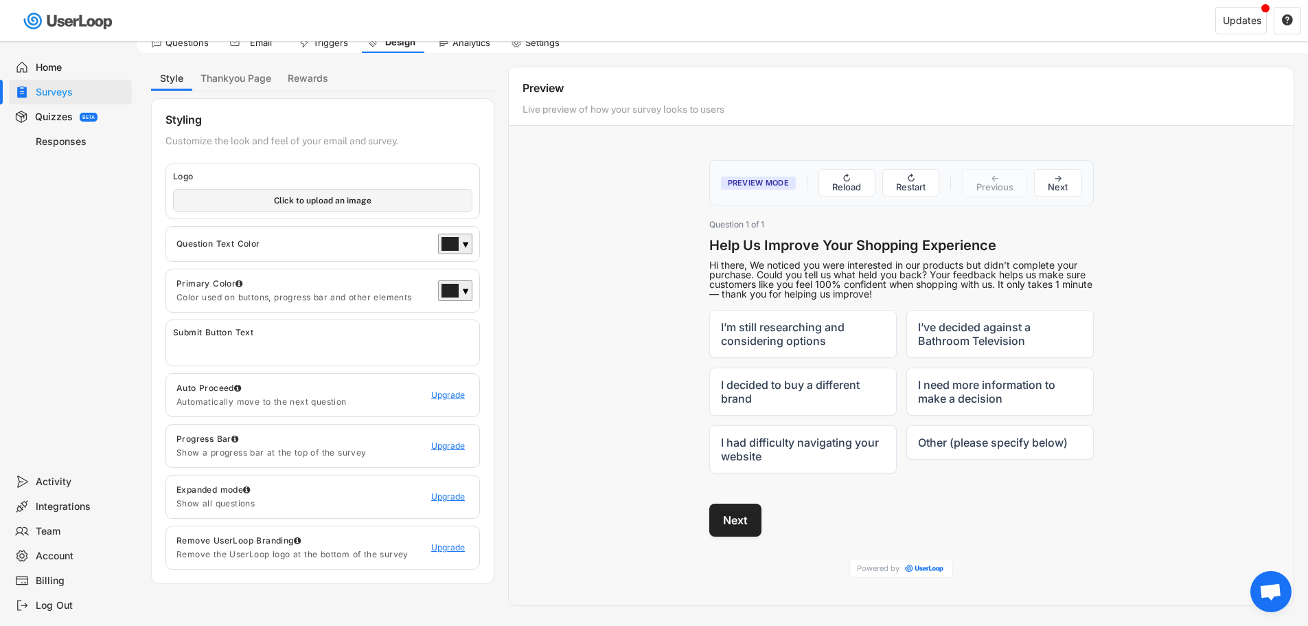
scroll to position [69, 0]
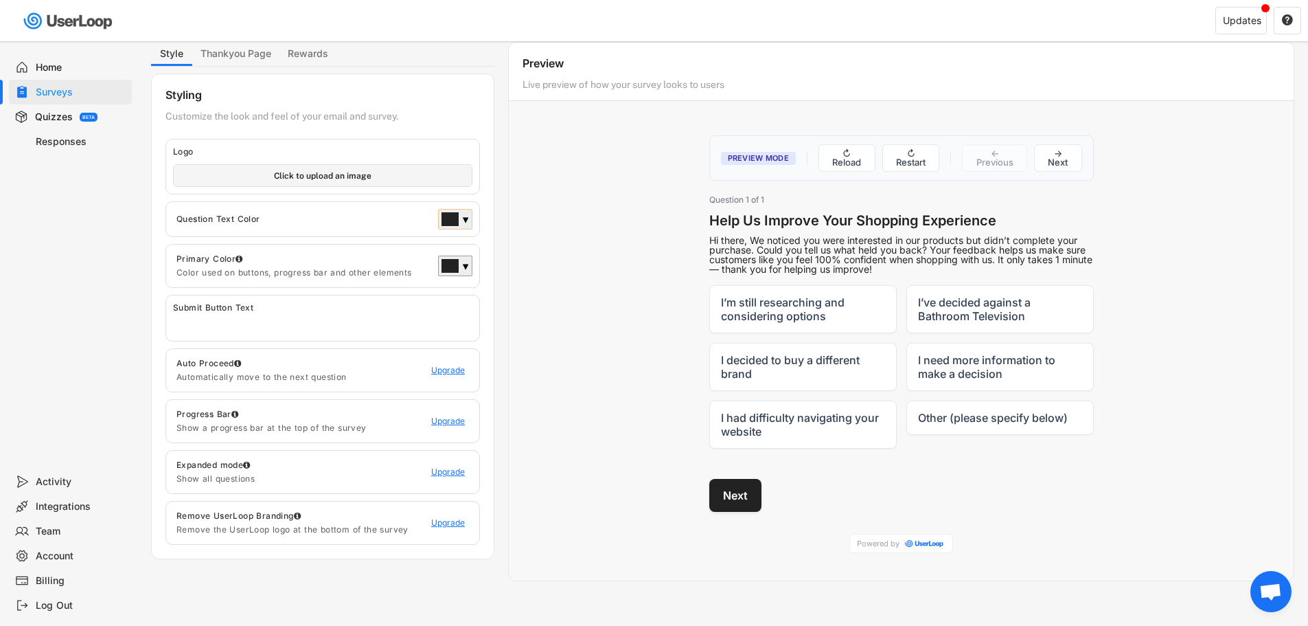
click at [463, 225] on div "▼" at bounding box center [465, 221] width 7 height 14
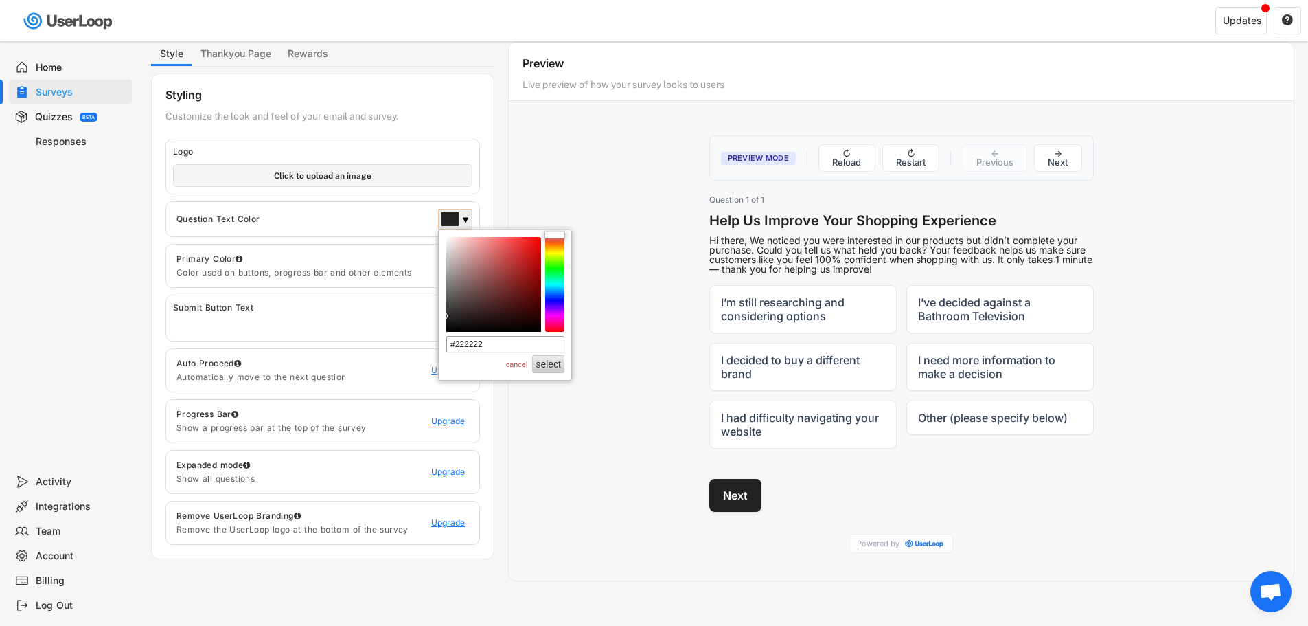
click at [466, 224] on div "▼" at bounding box center [465, 221] width 7 height 14
